Goal: Information Seeking & Learning: Learn about a topic

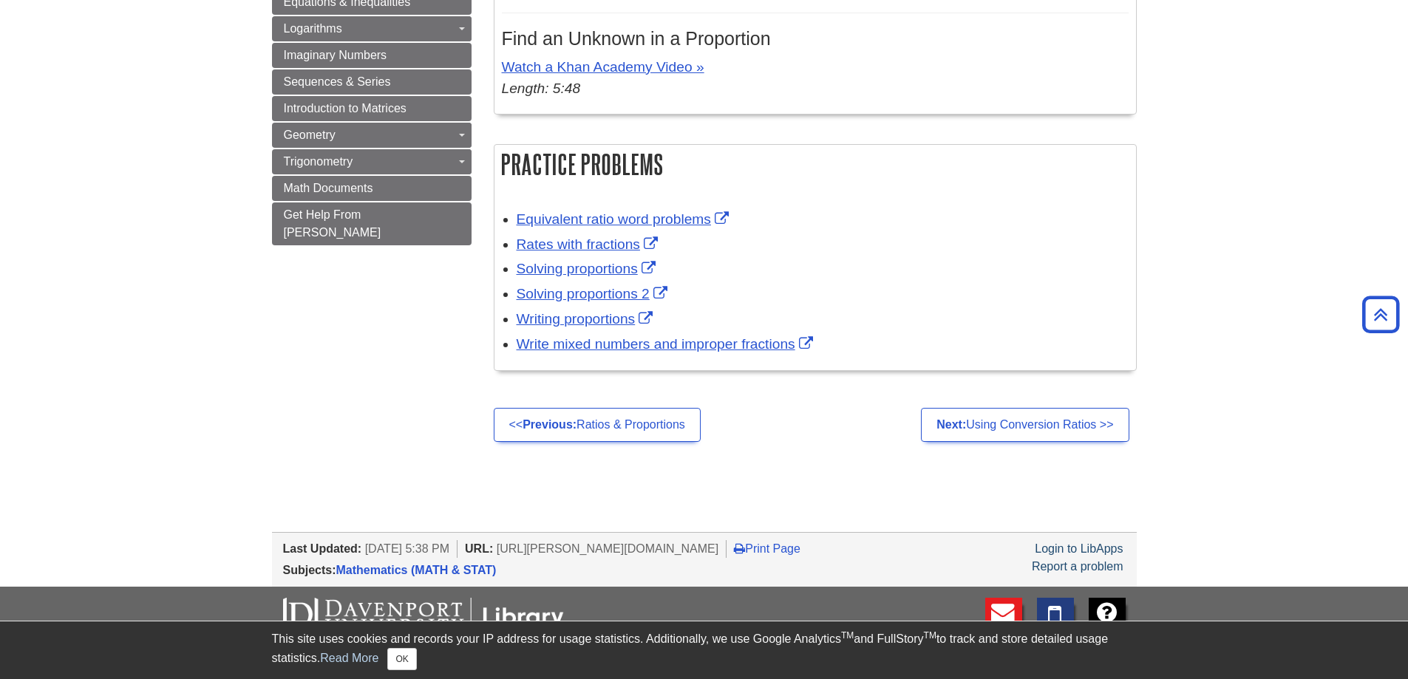
scroll to position [961, 0]
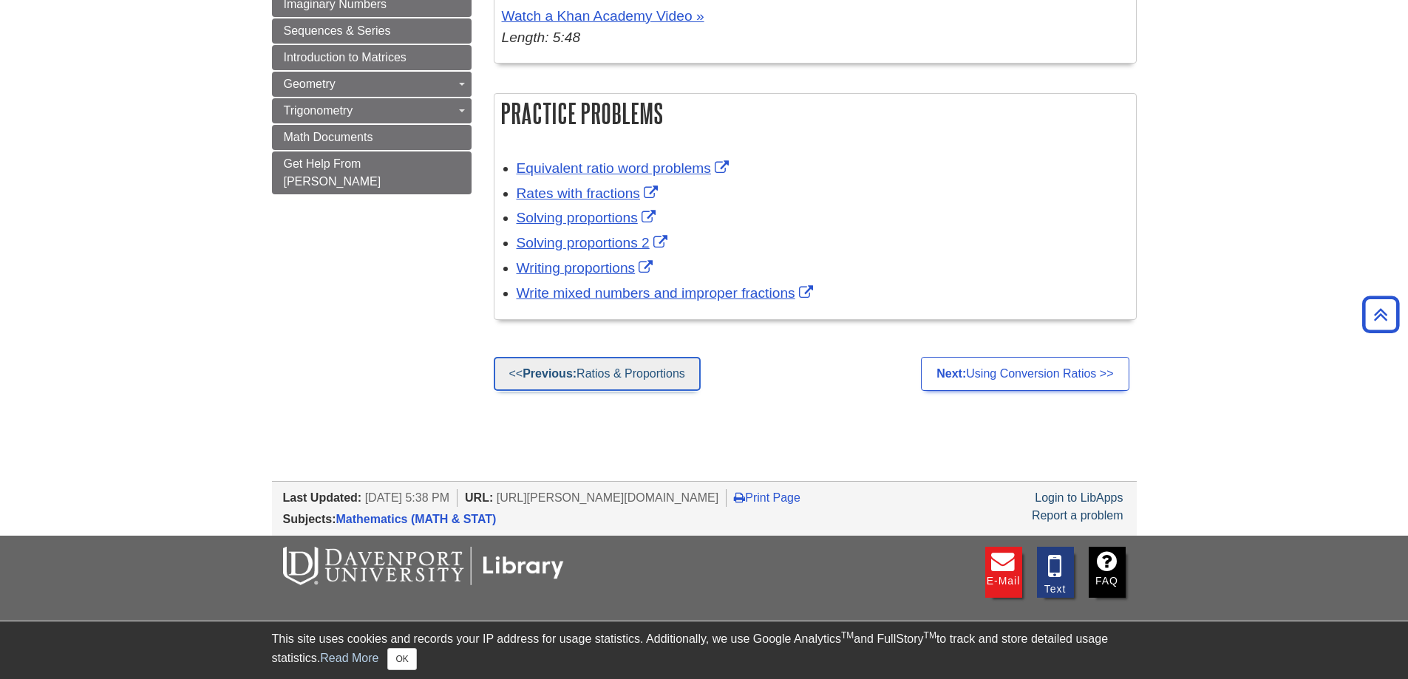
click at [643, 376] on link "<< Previous: Ratios & Proportions" at bounding box center [597, 374] width 207 height 34
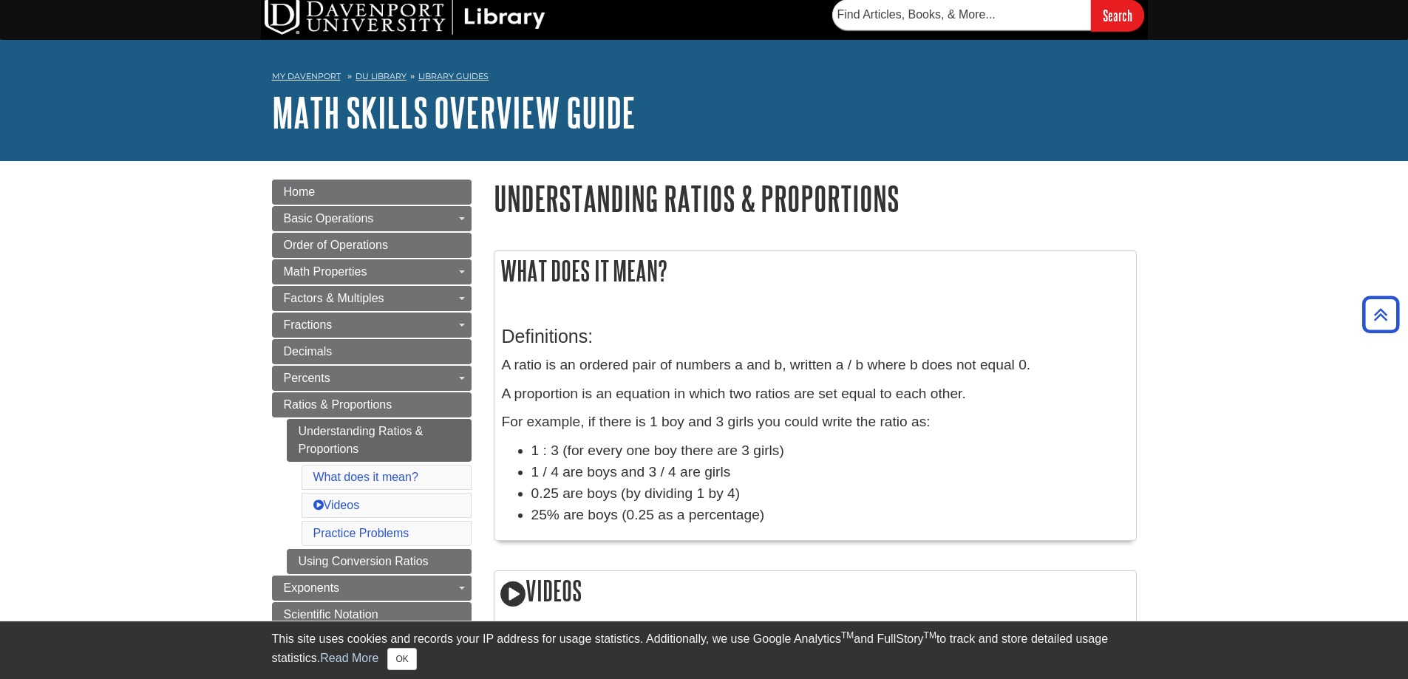
scroll to position [0, 0]
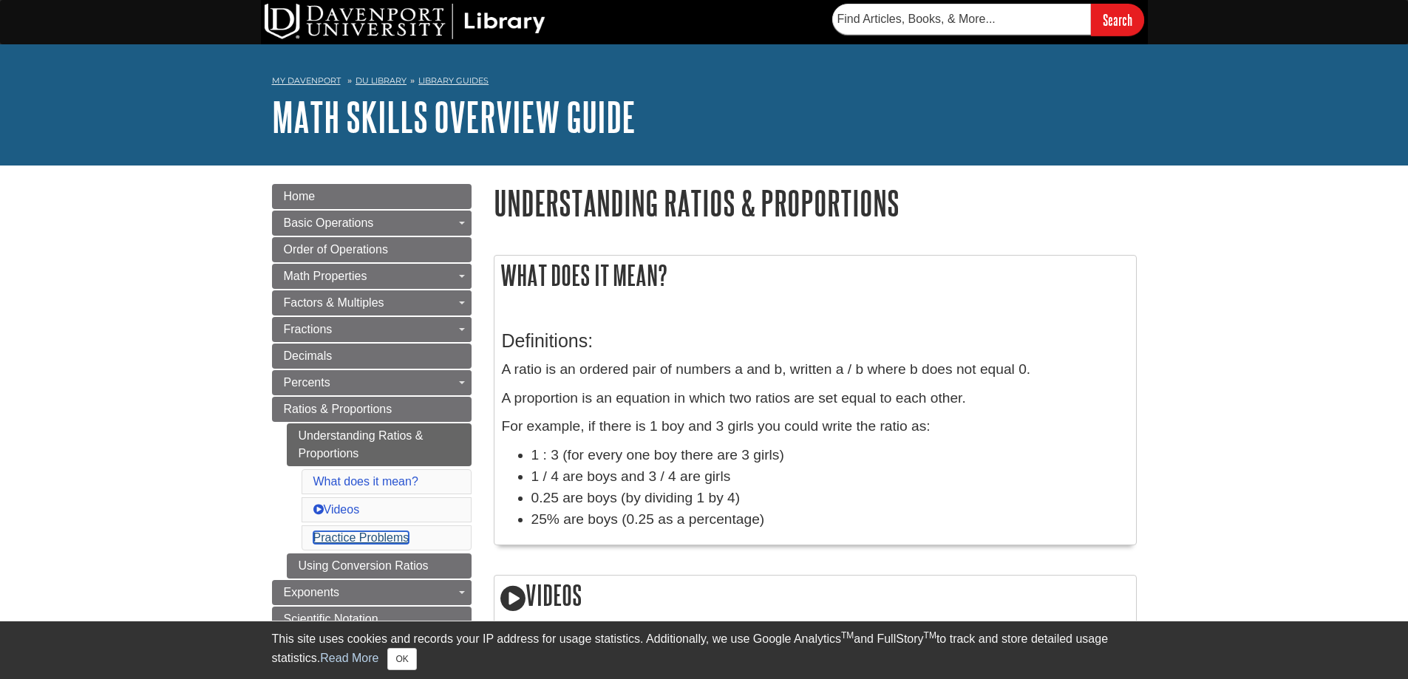
click at [361, 535] on link "Practice Problems" at bounding box center [361, 537] width 96 height 13
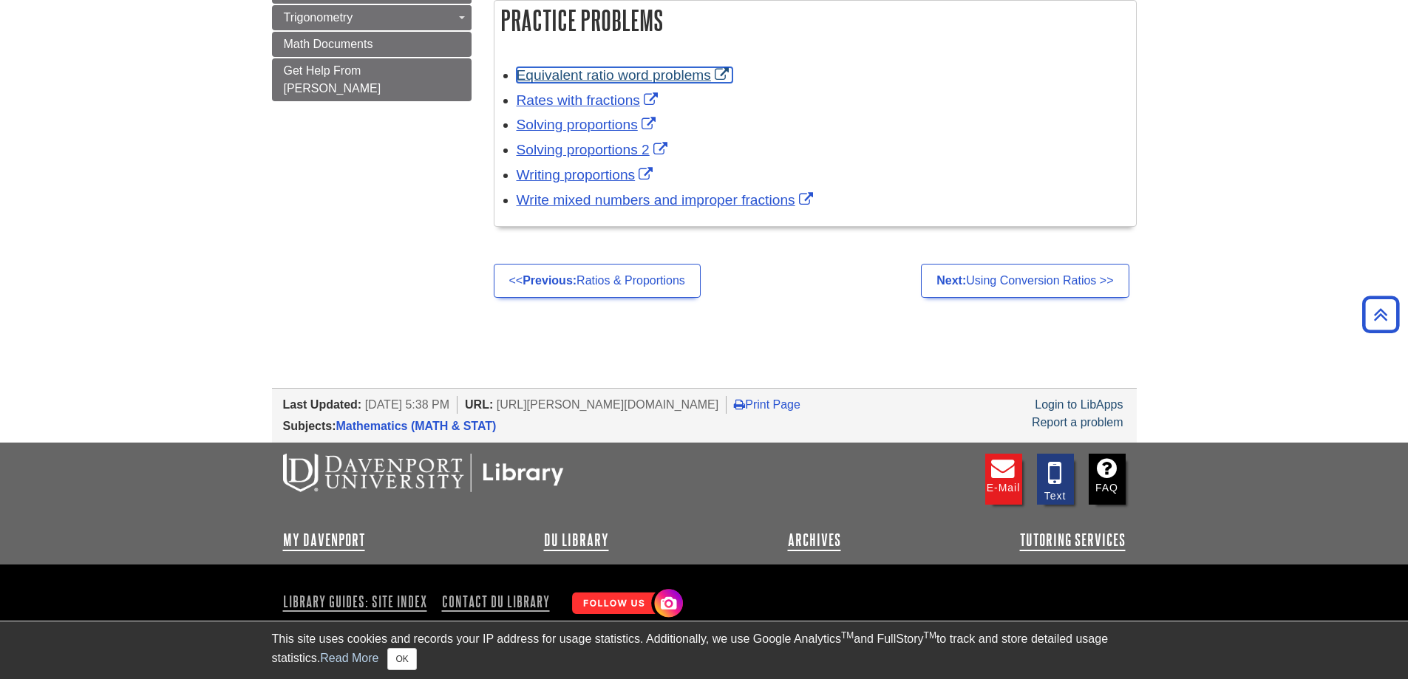
click at [593, 73] on link "Equivalent ratio word problems" at bounding box center [625, 75] width 216 height 16
